Goal: Transaction & Acquisition: Purchase product/service

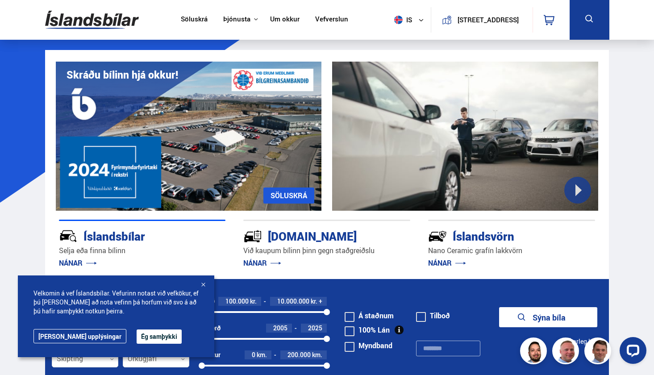
click at [587, 10] on button at bounding box center [590, 20] width 40 height 40
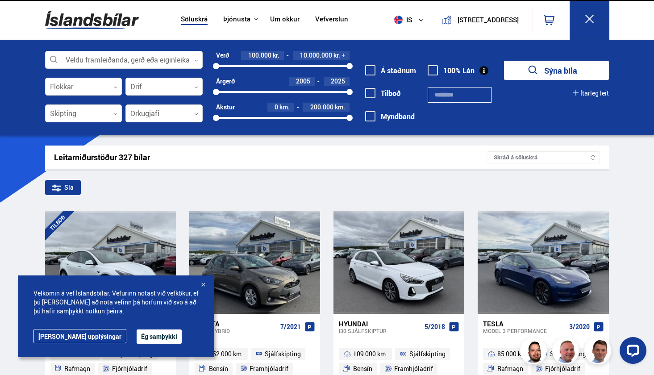
click at [589, 24] on icon at bounding box center [589, 18] width 11 height 11
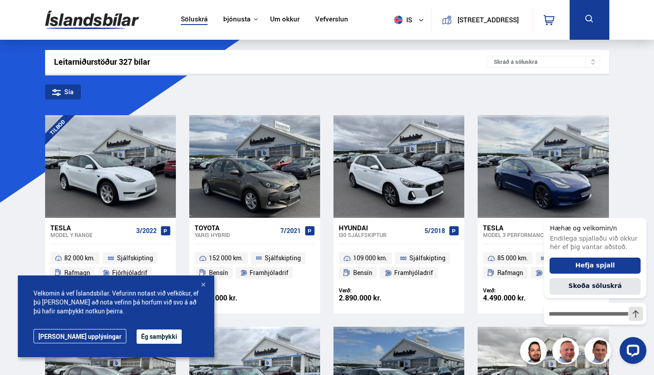
click at [525, 61] on div "Skráð á söluskrá" at bounding box center [543, 62] width 113 height 12
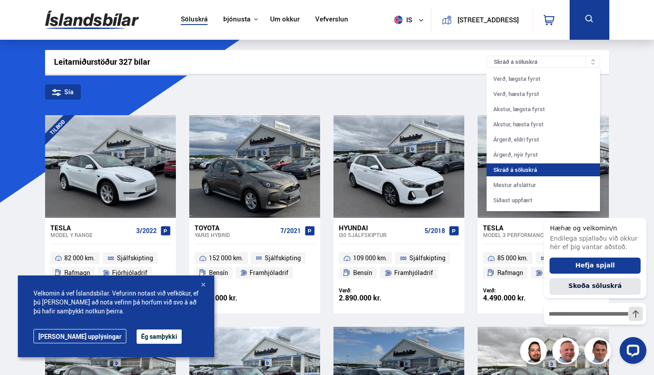
click at [601, 65] on div "Leitarniðurstöður 327 bílar Skráð á [GEOGRAPHIC_DATA] Verð, lægsta fyrst Verð, …" at bounding box center [327, 62] width 564 height 24
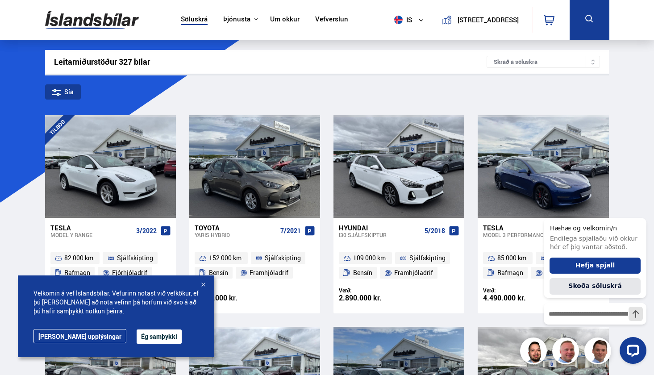
click at [103, 62] on div "Leitarniðurstöður 327 bílar" at bounding box center [270, 61] width 433 height 9
click at [571, 21] on button at bounding box center [590, 20] width 40 height 40
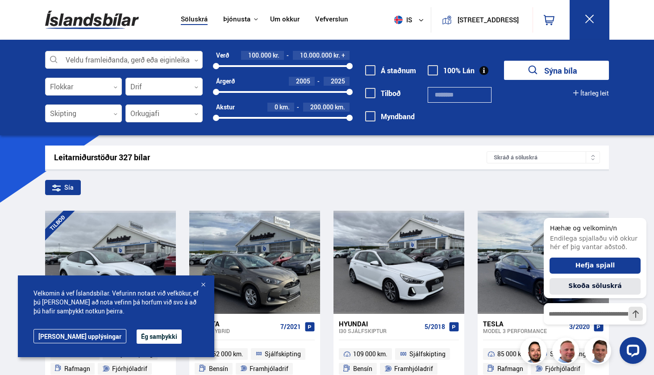
click at [157, 66] on div at bounding box center [124, 60] width 158 height 18
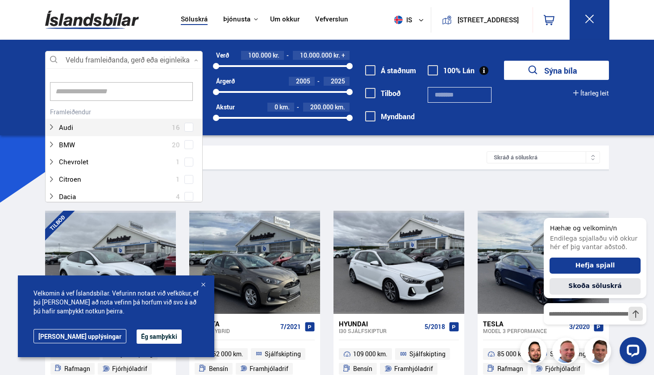
scroll to position [133, 155]
click at [73, 144] on div at bounding box center [115, 144] width 135 height 13
click at [204, 284] on div at bounding box center [203, 285] width 9 height 9
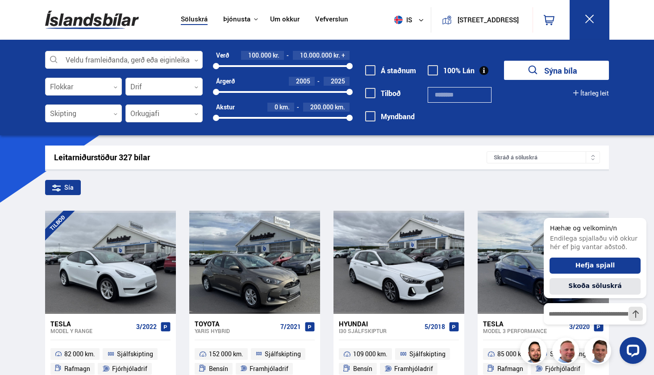
click at [567, 74] on button "Sýna bíla" at bounding box center [556, 70] width 105 height 19
click at [197, 49] on div "Veldu framleiðanda, gerð eða eiginleika 0 Flokkar 0 Drif 0 Skipting 0 Orkugjafi…" at bounding box center [327, 88] width 654 height 96
click at [188, 65] on div at bounding box center [124, 60] width 158 height 18
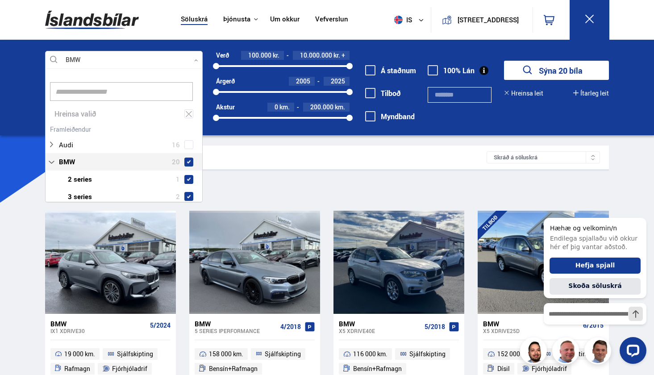
click at [461, 39] on nav "Klettháls, 110 Reykjavík 0" at bounding box center [500, 20] width 139 height 40
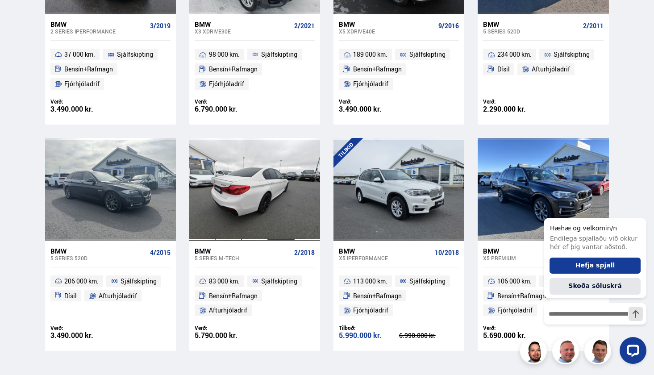
scroll to position [964, 0]
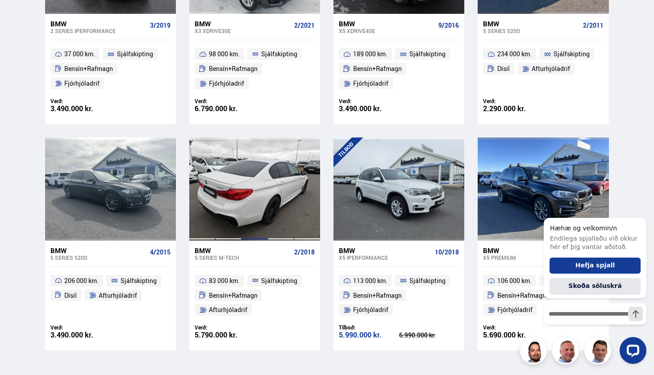
click at [261, 181] on div at bounding box center [254, 188] width 26 height 103
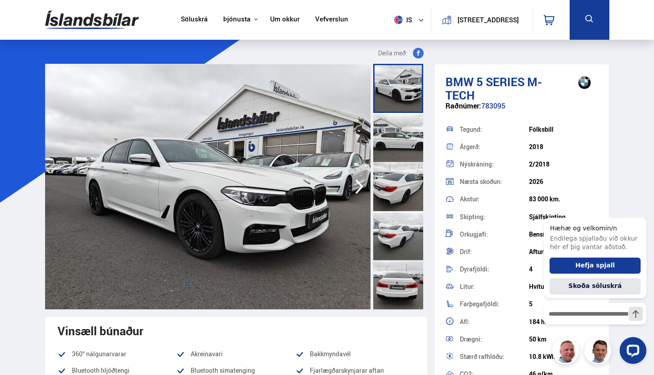
click at [388, 144] on div at bounding box center [398, 137] width 50 height 49
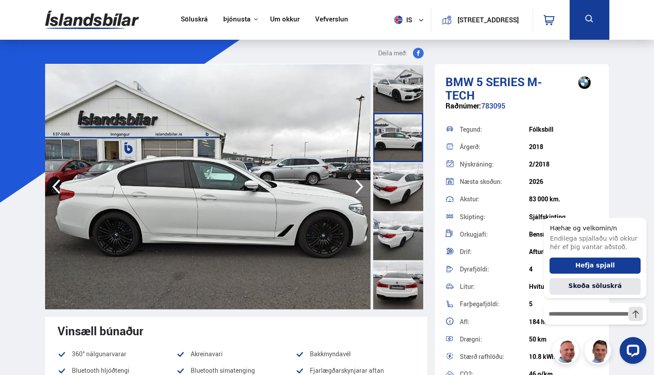
click at [365, 182] on icon "button" at bounding box center [359, 186] width 18 height 21
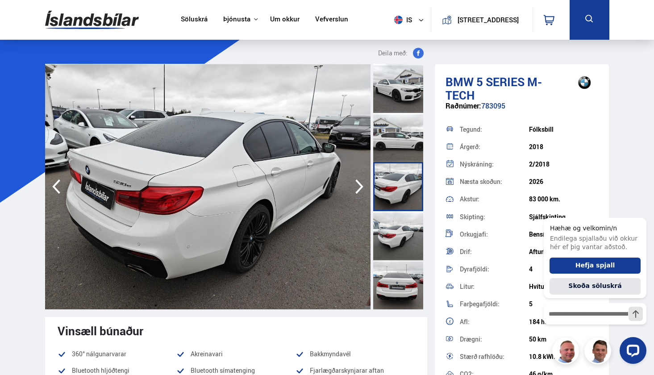
click at [363, 183] on icon "button" at bounding box center [359, 186] width 18 height 21
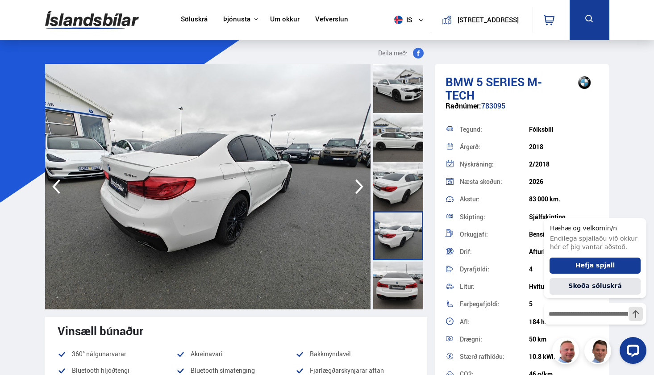
click at [363, 183] on icon "button" at bounding box center [359, 186] width 18 height 21
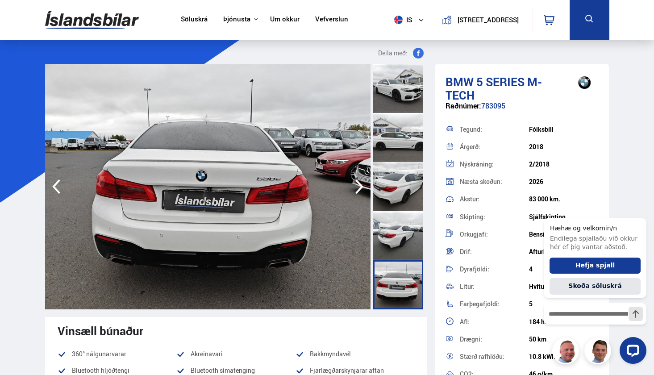
click at [363, 183] on icon "button" at bounding box center [359, 186] width 18 height 21
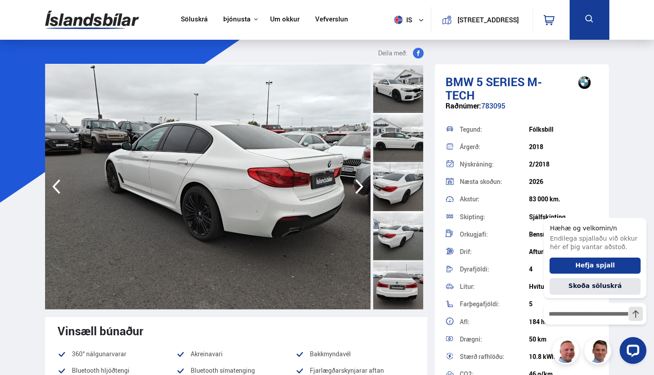
click at [363, 183] on icon "button" at bounding box center [359, 186] width 18 height 21
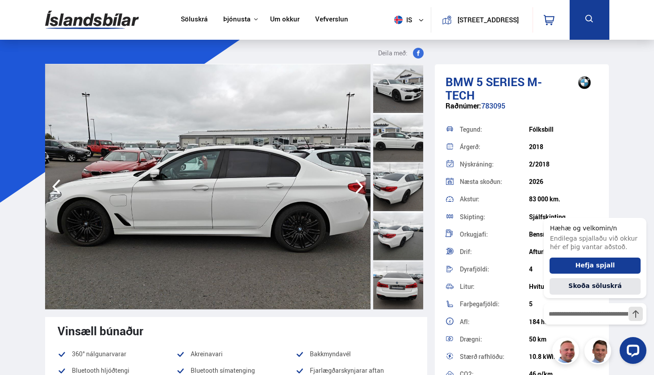
click at [363, 183] on icon "button" at bounding box center [359, 186] width 18 height 21
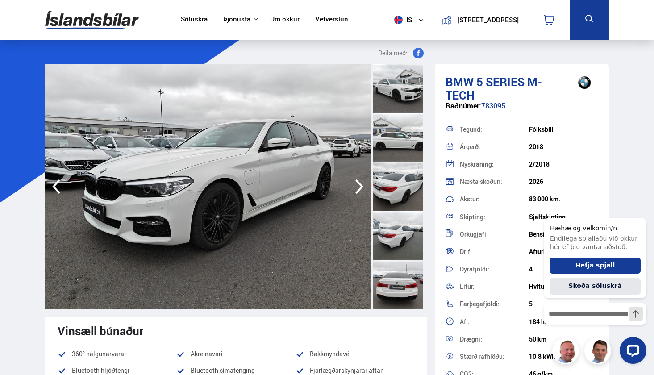
click at [363, 183] on icon "button" at bounding box center [359, 186] width 18 height 21
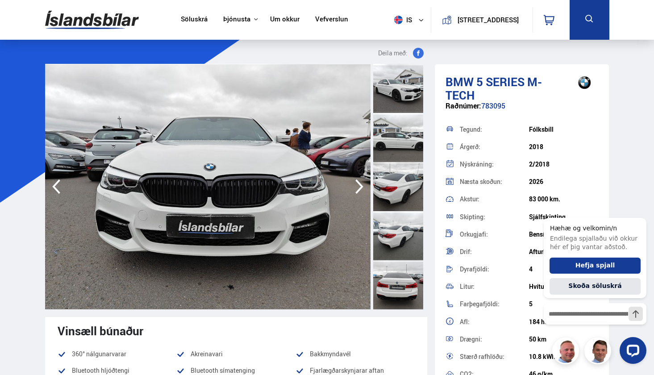
click at [363, 183] on icon "button" at bounding box center [359, 186] width 18 height 21
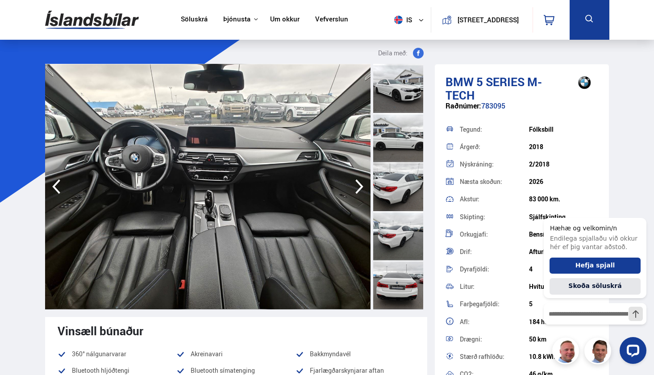
click at [363, 183] on icon "button" at bounding box center [359, 186] width 18 height 21
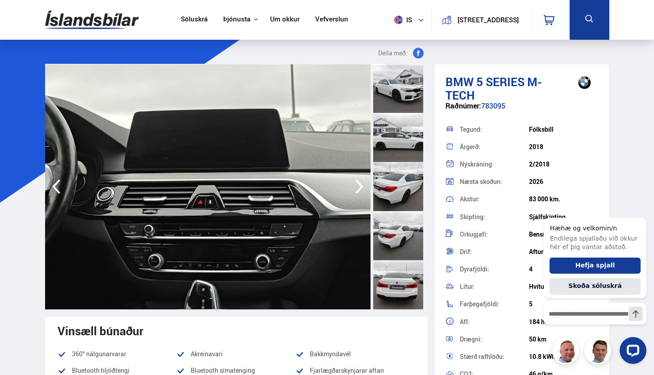
click at [360, 185] on icon "button" at bounding box center [359, 186] width 8 height 15
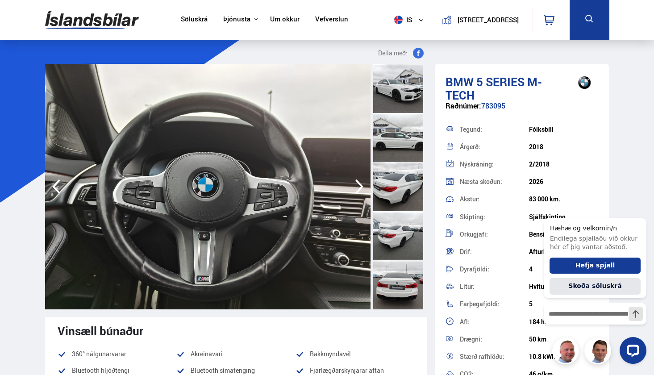
click at [360, 185] on icon "button" at bounding box center [359, 186] width 8 height 15
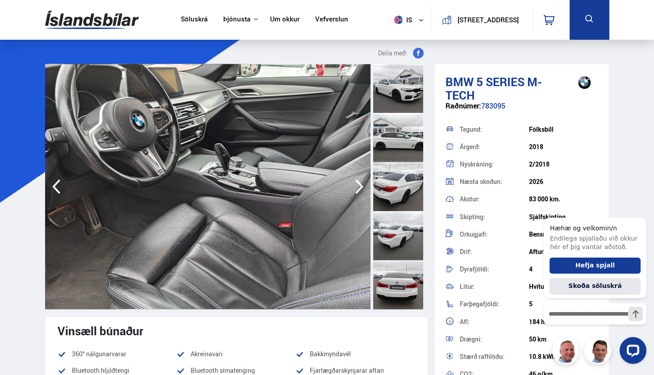
click at [360, 185] on icon "button" at bounding box center [359, 186] width 8 height 15
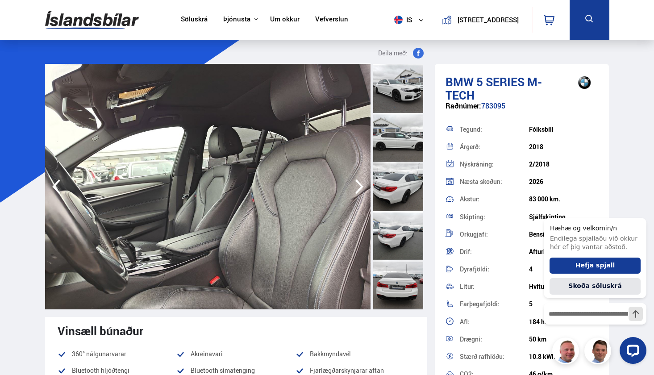
click at [360, 185] on icon "button" at bounding box center [359, 186] width 8 height 15
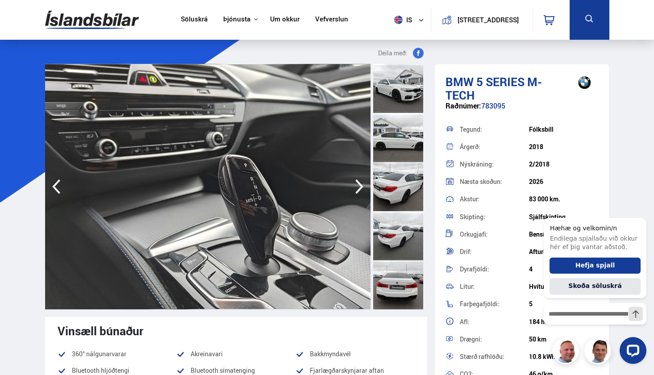
click at [360, 185] on icon "button" at bounding box center [359, 186] width 8 height 15
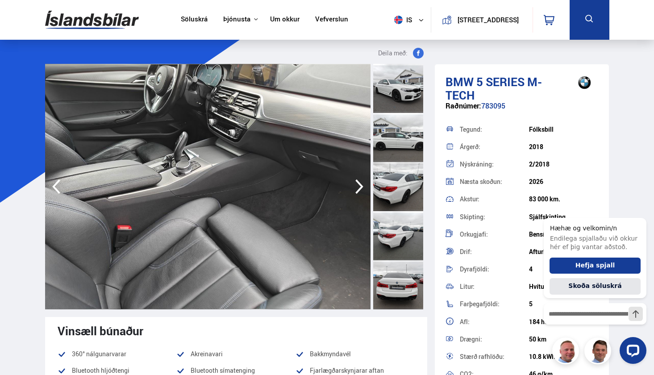
click at [360, 185] on icon "button" at bounding box center [359, 186] width 8 height 15
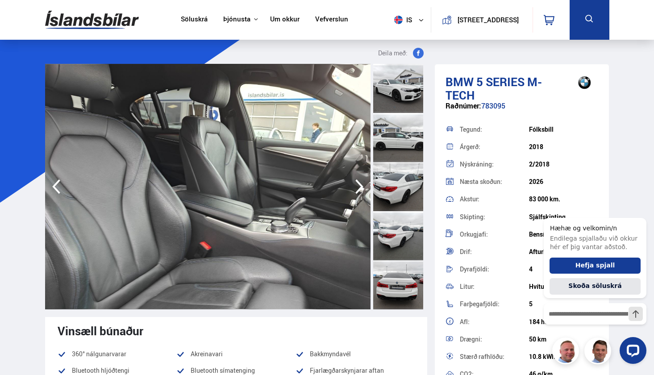
click at [360, 185] on icon "button" at bounding box center [359, 186] width 8 height 15
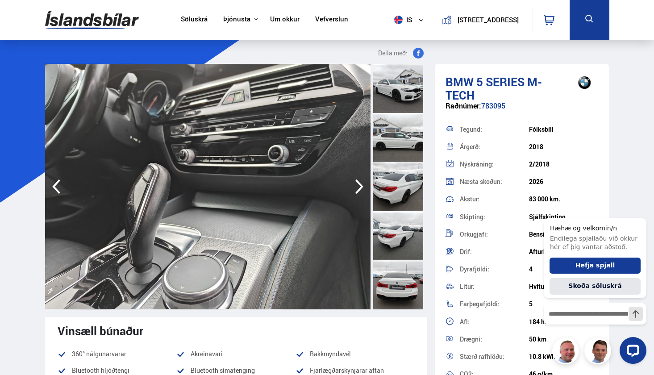
click at [360, 185] on icon "button" at bounding box center [359, 186] width 8 height 15
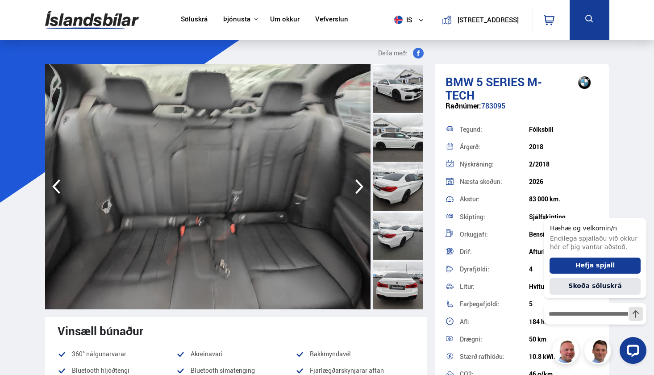
click at [360, 185] on icon "button" at bounding box center [359, 186] width 8 height 15
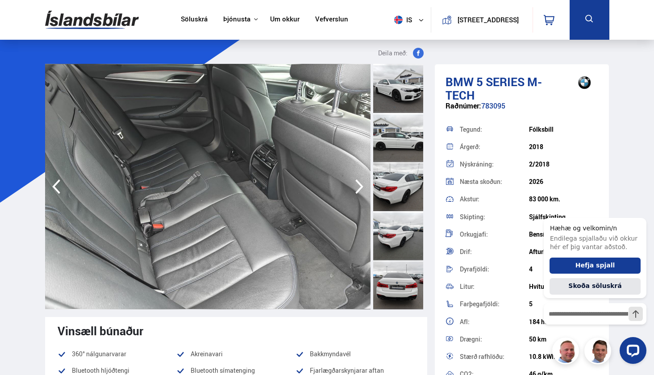
click at [359, 185] on icon "button" at bounding box center [359, 186] width 18 height 21
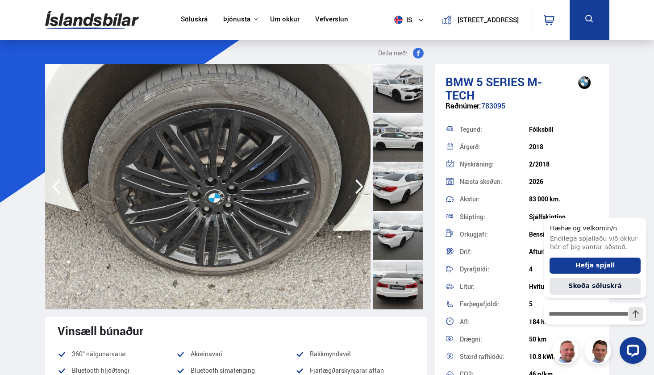
click at [359, 185] on icon "button" at bounding box center [359, 186] width 18 height 21
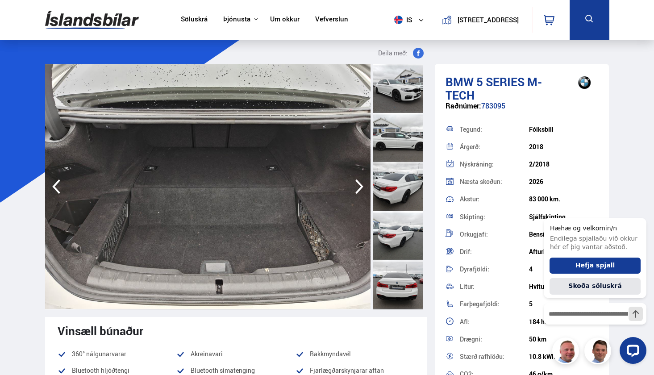
click at [359, 185] on icon "button" at bounding box center [359, 186] width 18 height 21
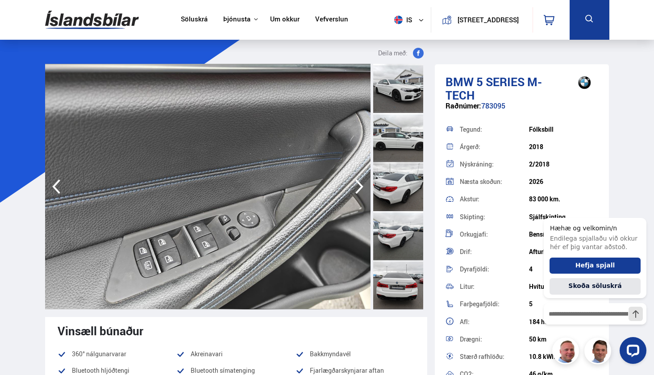
click at [359, 185] on icon "button" at bounding box center [359, 186] width 18 height 21
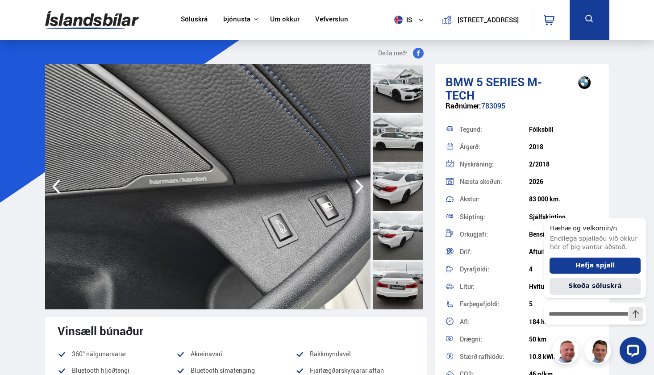
click at [359, 185] on icon "button" at bounding box center [359, 186] width 18 height 21
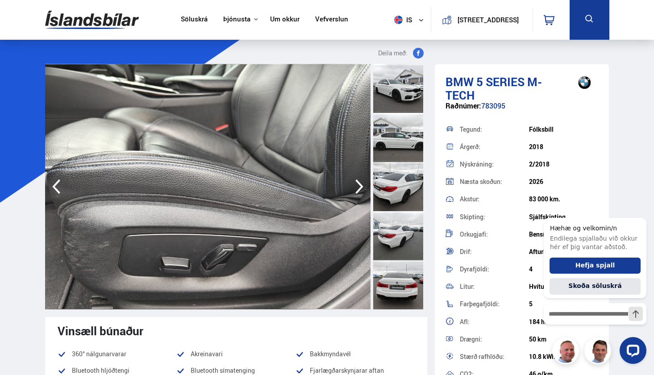
click at [356, 186] on icon "button" at bounding box center [359, 186] width 18 height 21
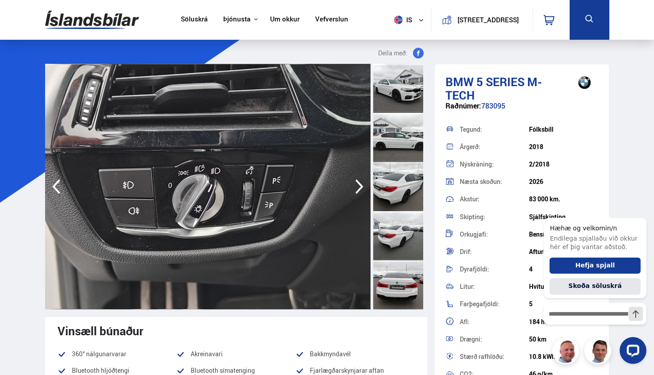
click at [356, 186] on icon "button" at bounding box center [359, 186] width 18 height 21
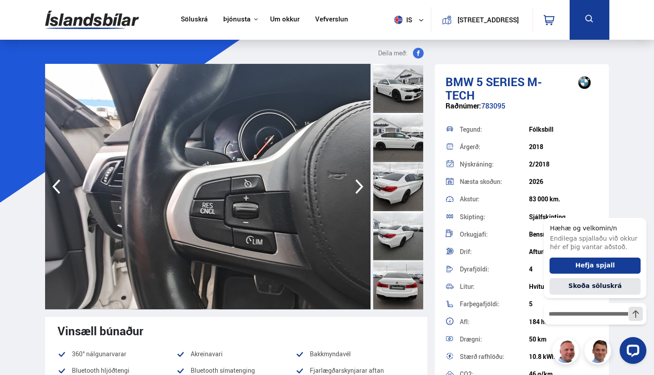
click at [356, 186] on icon "button" at bounding box center [359, 186] width 18 height 21
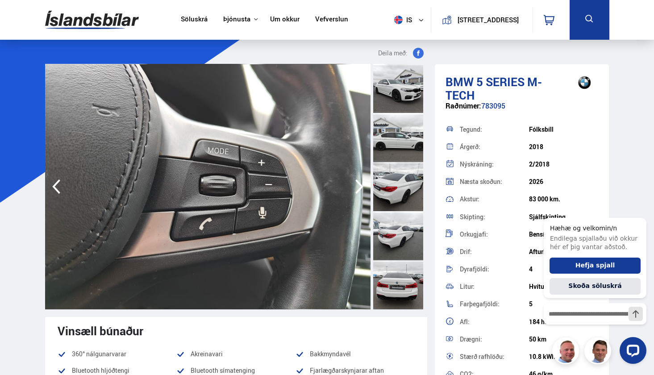
click at [353, 183] on icon "button" at bounding box center [359, 186] width 18 height 21
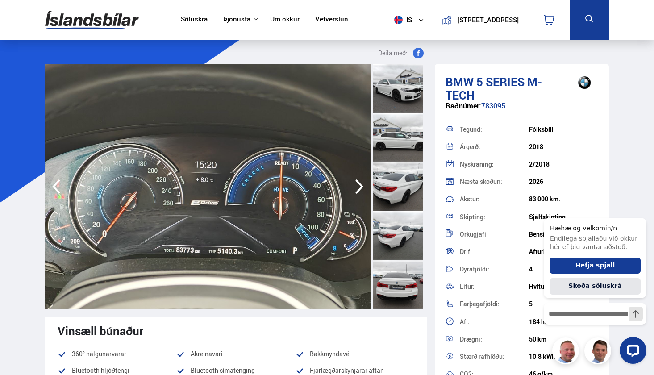
click at [360, 184] on icon "button" at bounding box center [359, 186] width 8 height 15
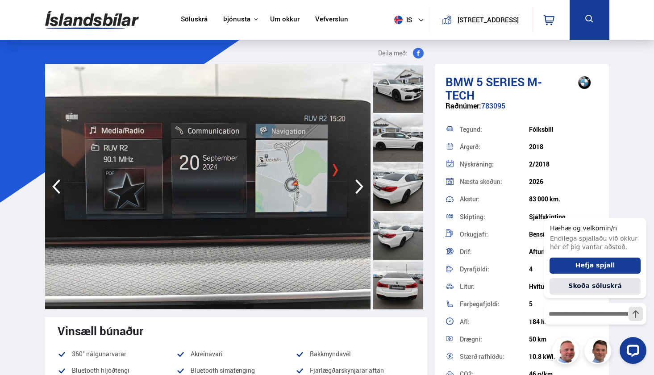
click at [360, 184] on icon "button" at bounding box center [359, 186] width 8 height 15
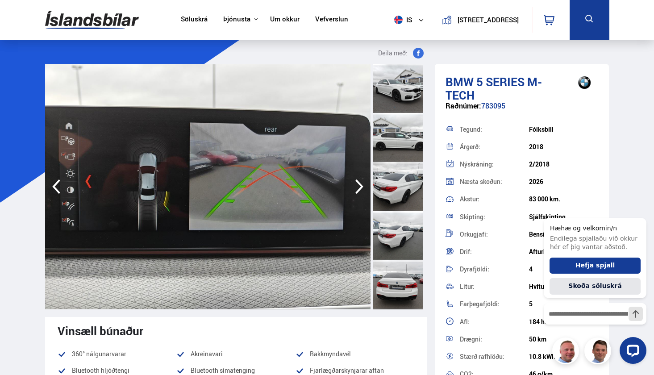
click at [360, 186] on icon "button" at bounding box center [359, 186] width 8 height 15
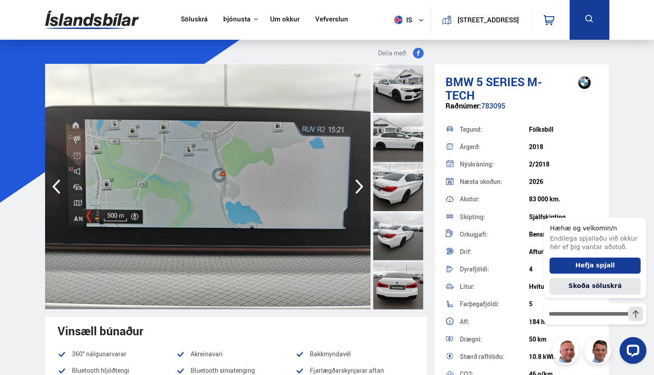
click at [360, 186] on icon "button" at bounding box center [359, 186] width 8 height 15
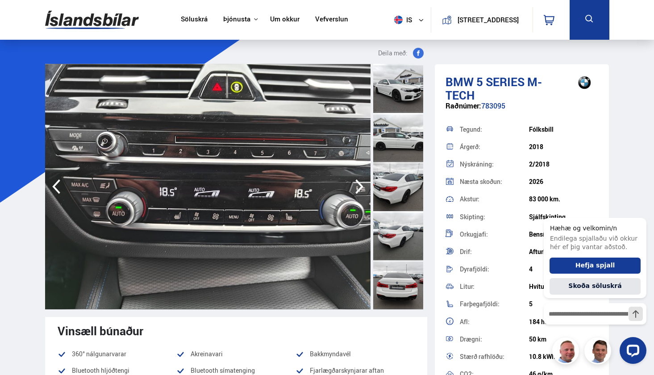
click at [360, 186] on icon "button" at bounding box center [359, 186] width 8 height 15
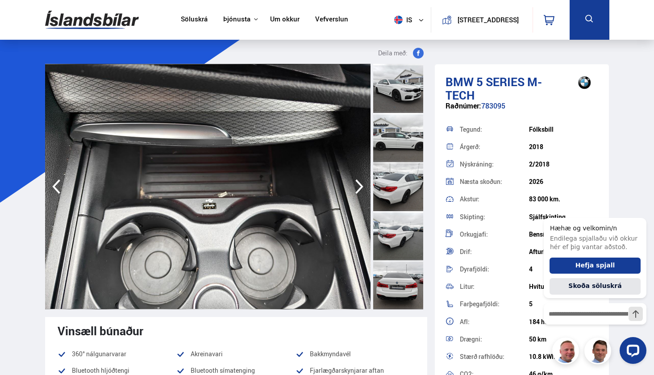
click at [360, 186] on icon "button" at bounding box center [359, 186] width 8 height 15
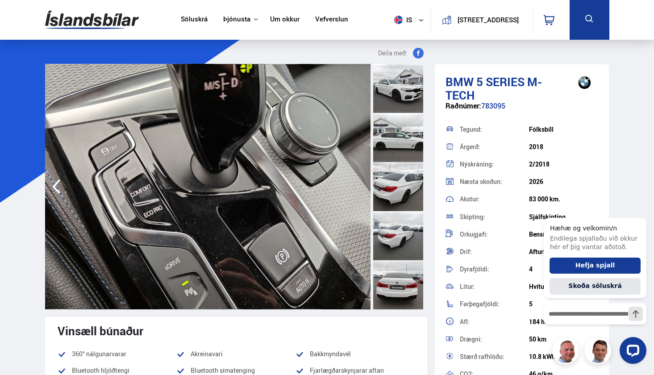
click at [360, 186] on img at bounding box center [208, 186] width 326 height 245
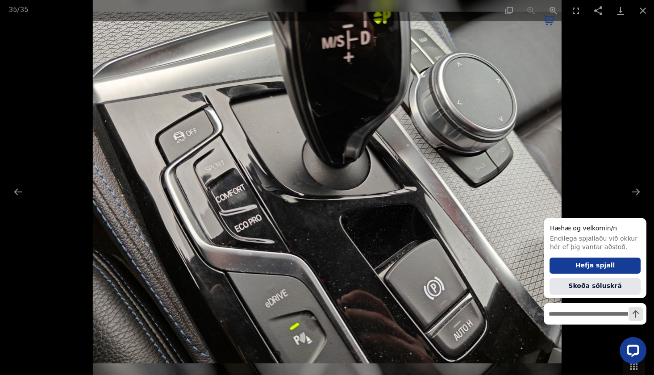
click at [360, 186] on img at bounding box center [327, 187] width 469 height 375
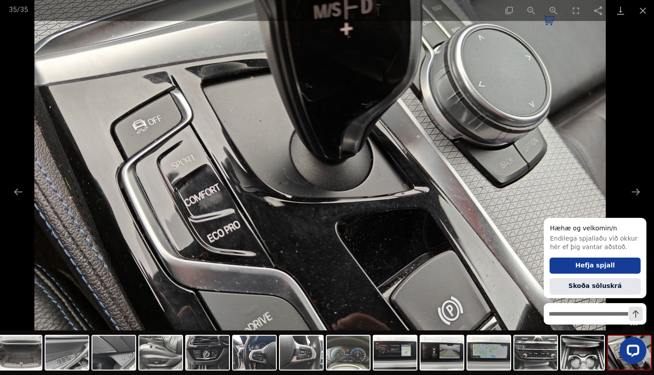
click at [376, 183] on img at bounding box center [319, 187] width 571 height 457
click at [645, 8] on button "Close gallery" at bounding box center [643, 10] width 22 height 21
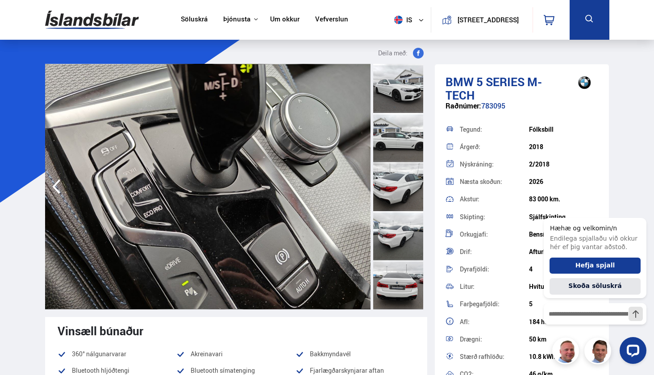
click at [260, 120] on img at bounding box center [208, 186] width 326 height 245
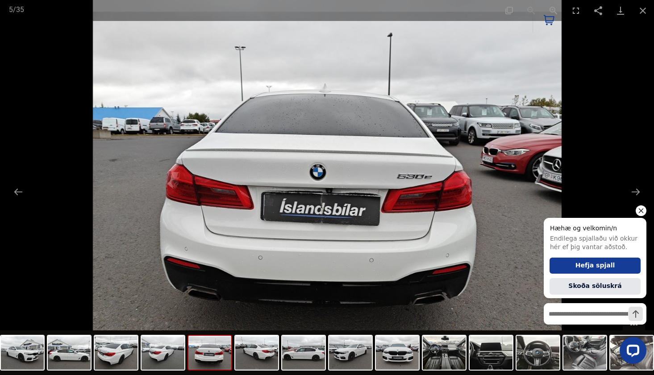
click at [640, 215] on icon "Hide greeting" at bounding box center [641, 210] width 11 height 11
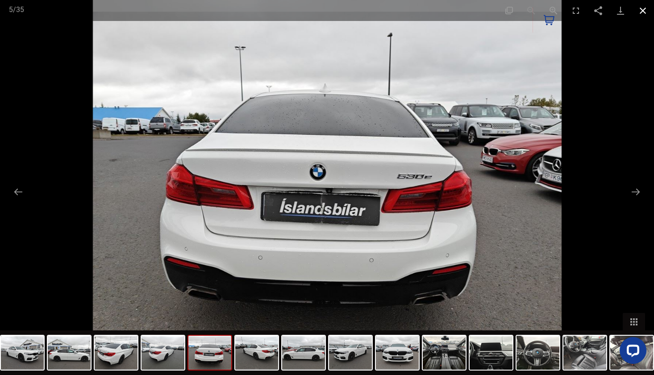
click at [641, 13] on button "Close gallery" at bounding box center [643, 10] width 22 height 21
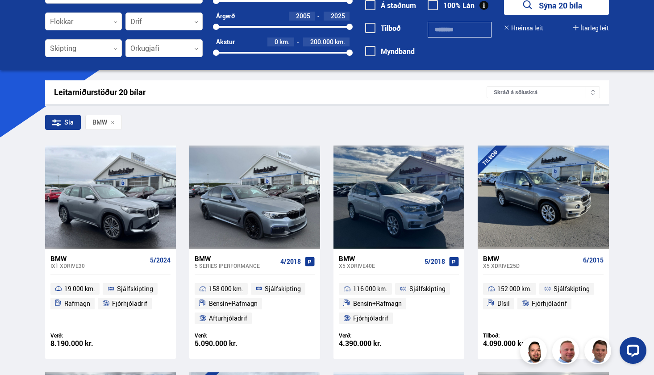
scroll to position [64, 0]
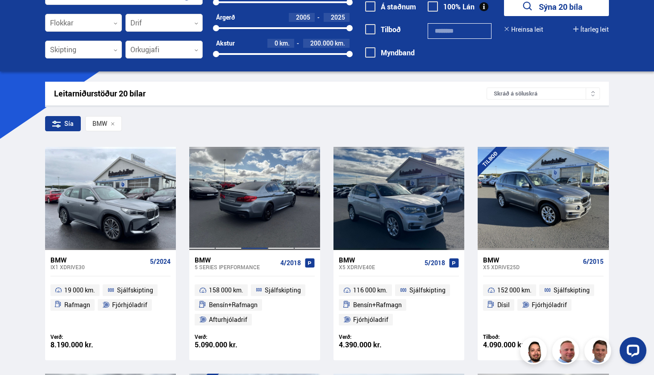
click at [249, 217] on div at bounding box center [254, 198] width 26 height 103
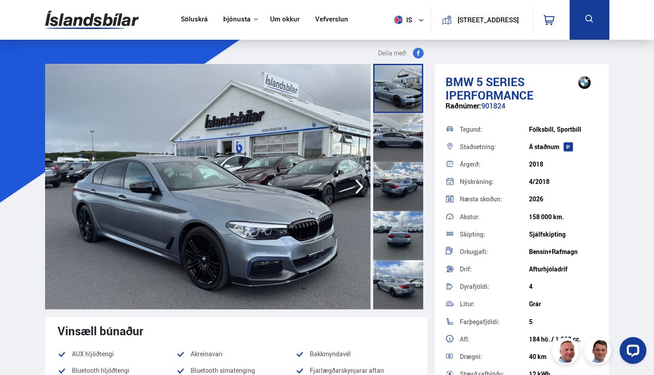
click at [354, 185] on icon "button" at bounding box center [359, 186] width 18 height 21
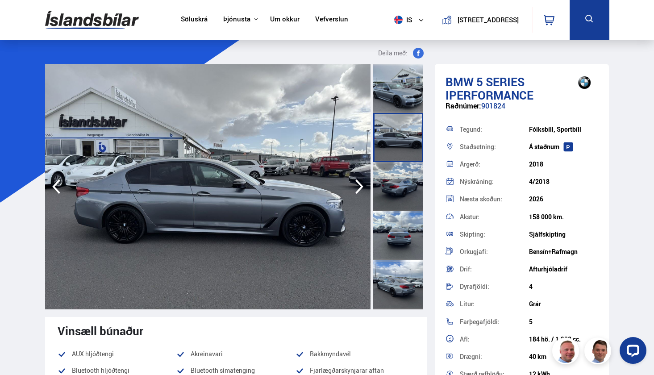
click at [302, 215] on img at bounding box center [208, 186] width 326 height 245
